Goal: Entertainment & Leisure: Consume media (video, audio)

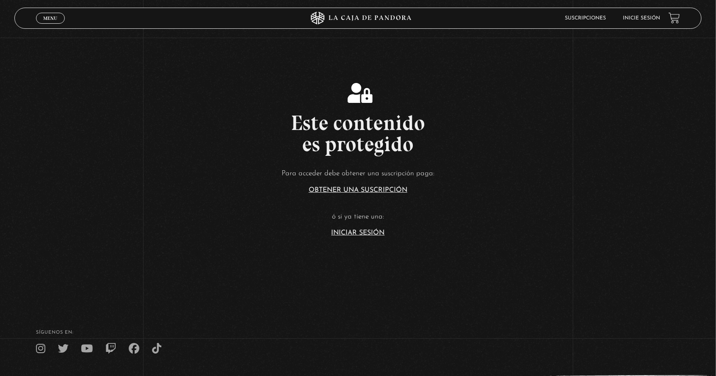
click at [643, 21] on link "Inicie sesión" at bounding box center [641, 18] width 37 height 5
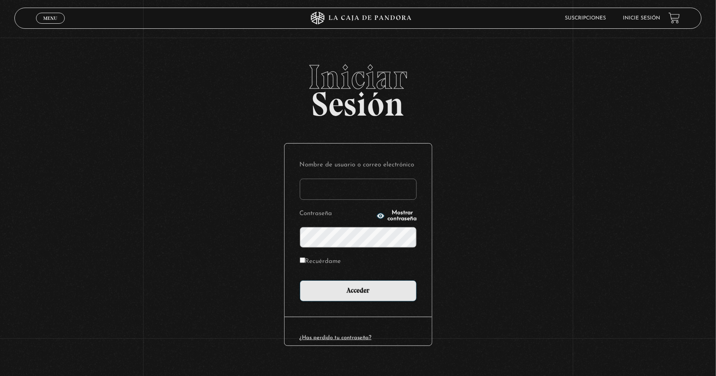
click at [378, 194] on input "Nombre de usuario o correo electrónico" at bounding box center [358, 189] width 117 height 21
type input "sharonbh24"
click at [300, 280] on input "Acceder" at bounding box center [358, 290] width 117 height 21
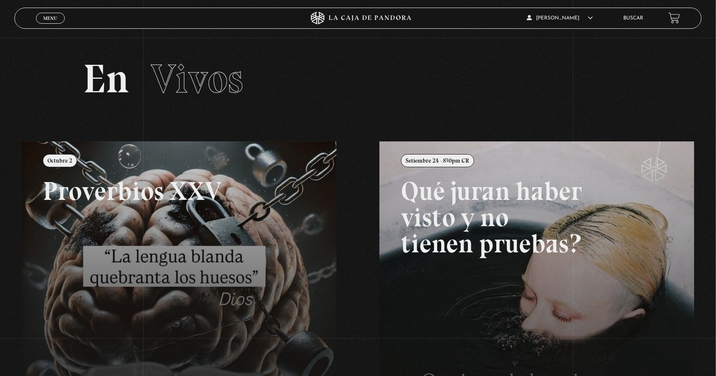
click at [51, 15] on link "Menu Cerrar" at bounding box center [50, 18] width 29 height 11
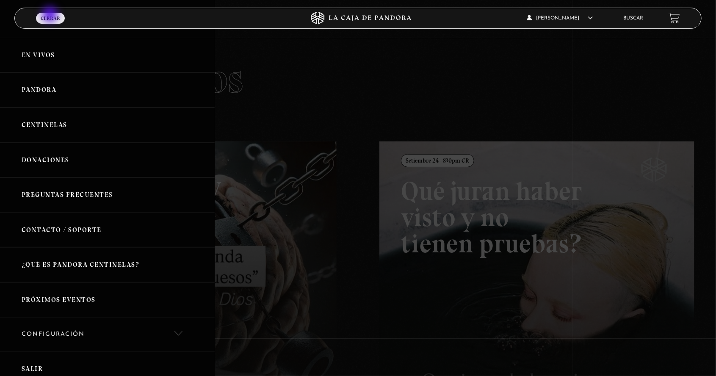
click at [110, 123] on link "Centinelas" at bounding box center [107, 125] width 215 height 35
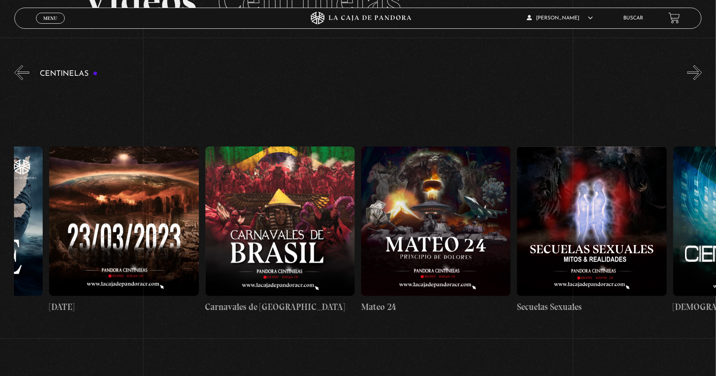
scroll to position [0, 6827]
click at [470, 254] on figure at bounding box center [435, 220] width 149 height 149
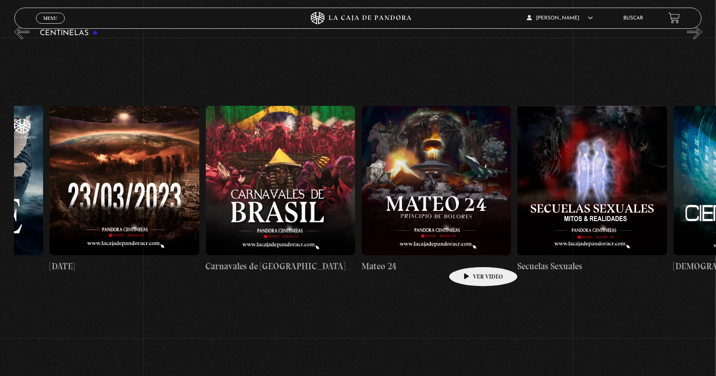
scroll to position [0, 6862]
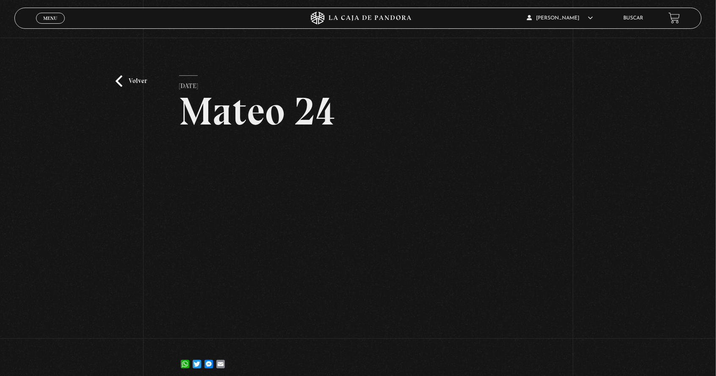
click at [53, 19] on span "Menu" at bounding box center [50, 18] width 14 height 5
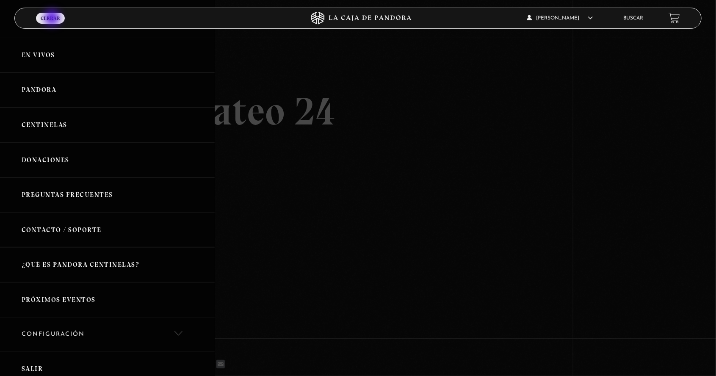
click at [64, 127] on link "Centinelas" at bounding box center [107, 125] width 215 height 35
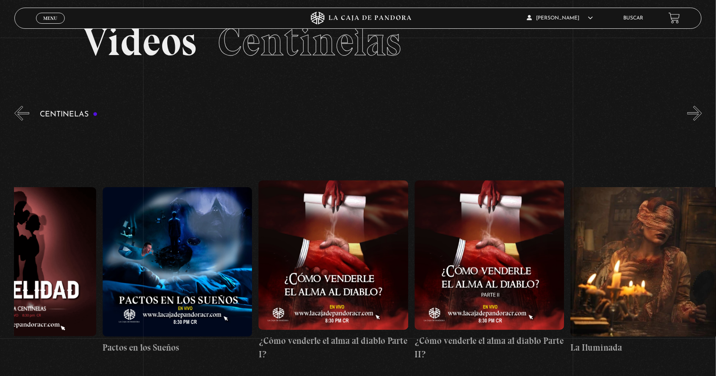
scroll to position [0, 5994]
click at [199, 256] on figure at bounding box center [176, 261] width 149 height 149
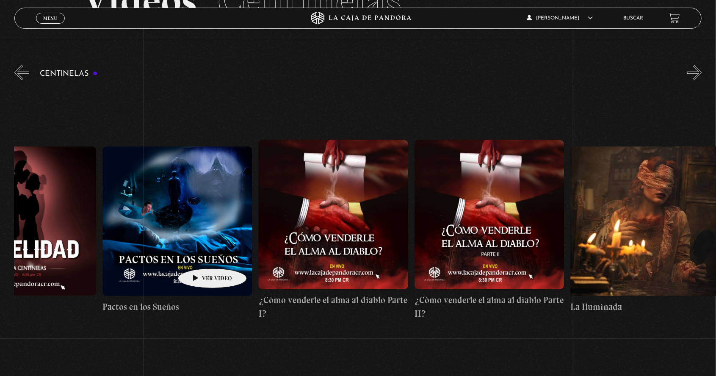
scroll to position [0, 5926]
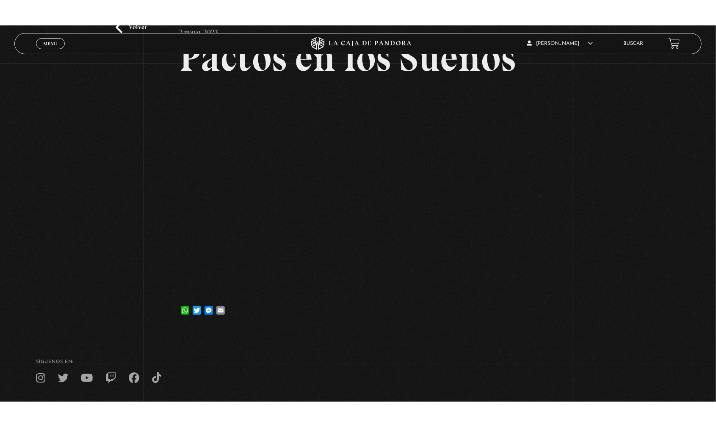
scroll to position [84, 0]
